Goal: Navigation & Orientation: Find specific page/section

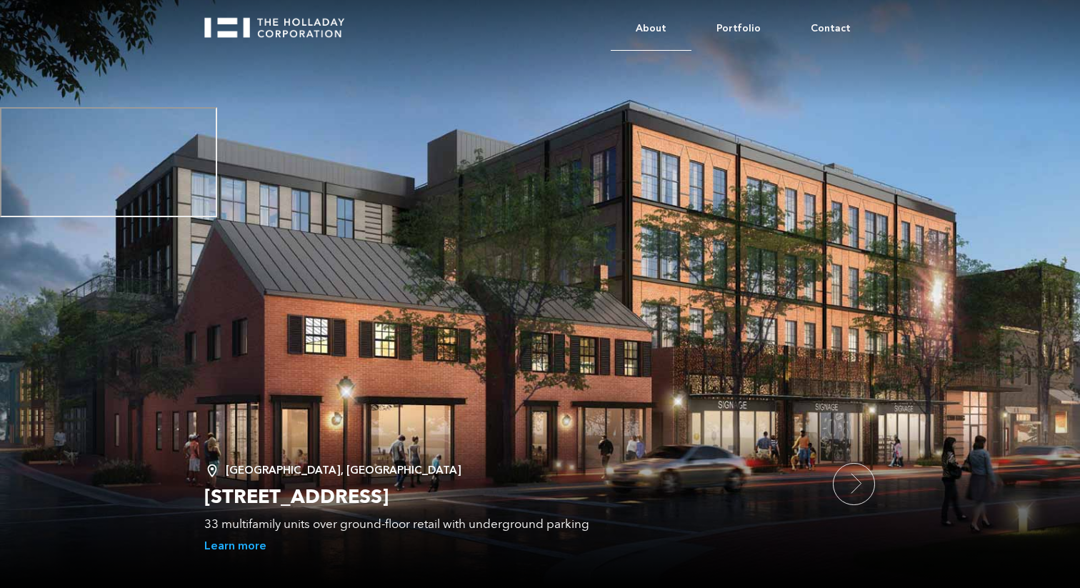
click at [671, 30] on link "About" at bounding box center [651, 29] width 81 height 44
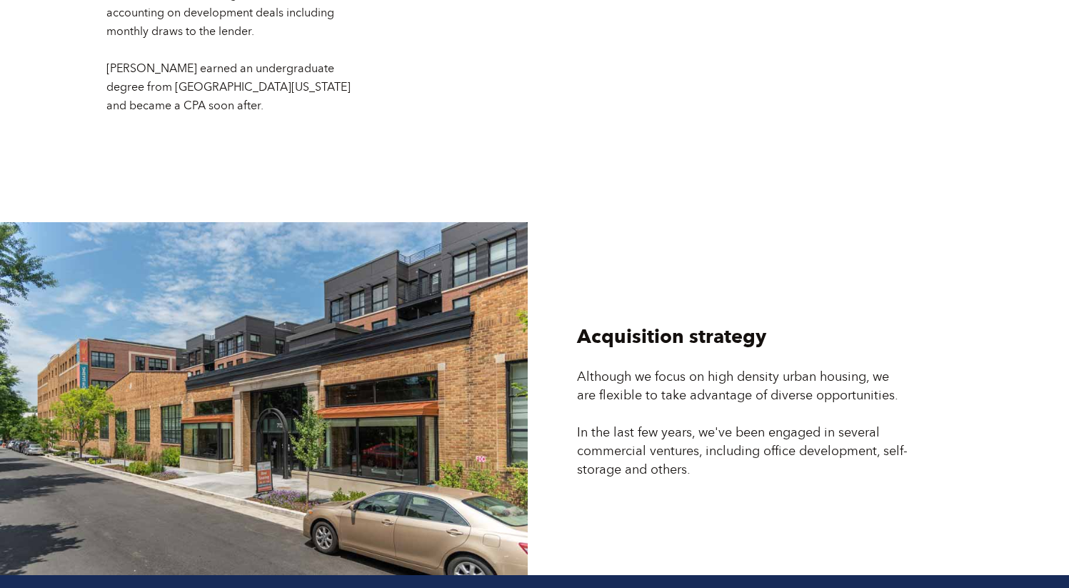
scroll to position [3812, 0]
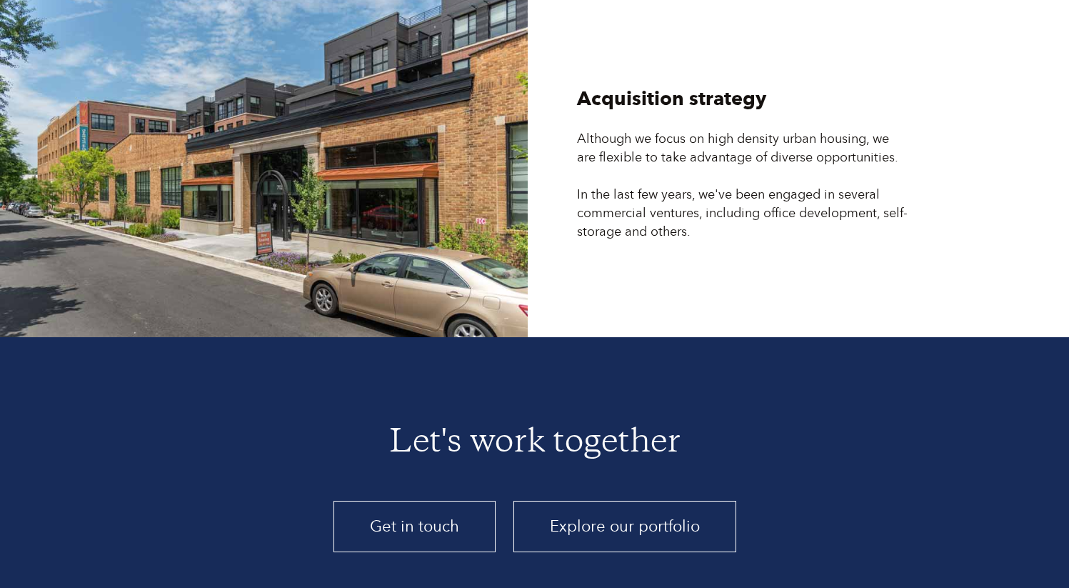
click at [623, 501] on link "Explore our portfolio" at bounding box center [624, 526] width 223 height 51
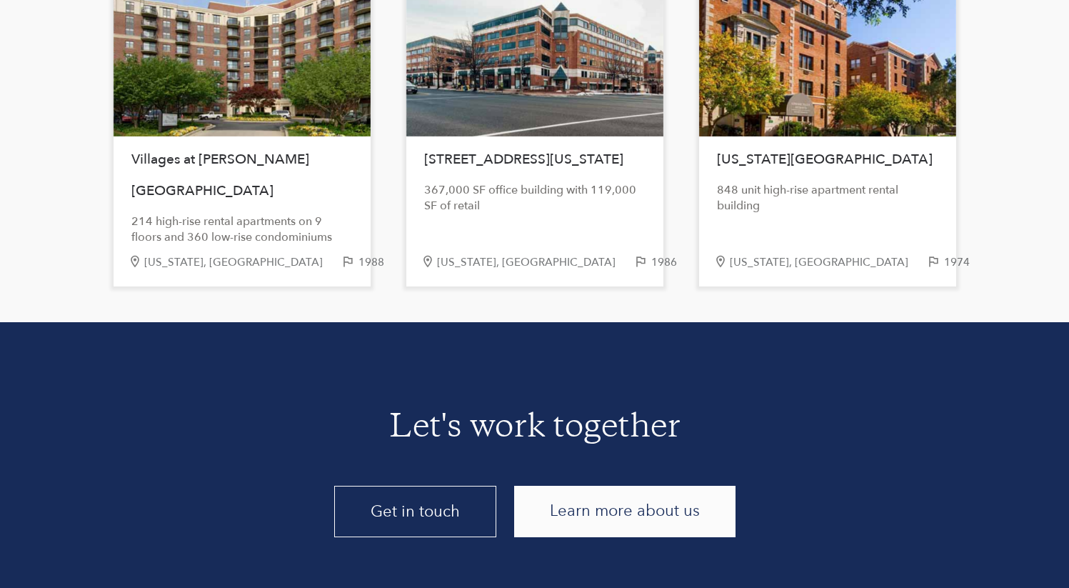
scroll to position [2993, 0]
